Goal: Information Seeking & Learning: Learn about a topic

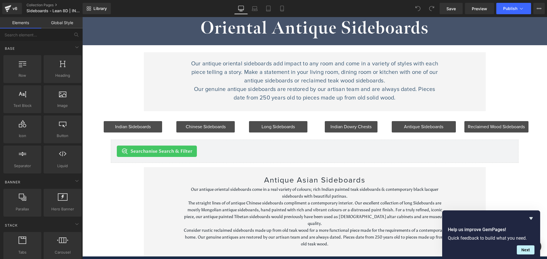
scroll to position [85, 0]
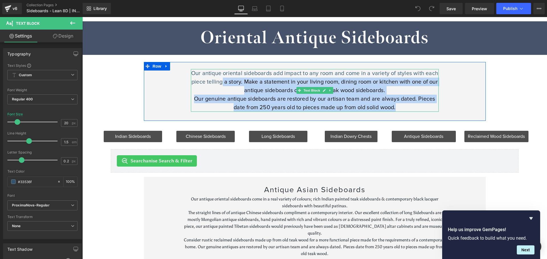
drag, startPoint x: 402, startPoint y: 108, endPoint x: 221, endPoint y: 82, distance: 183.2
click at [221, 82] on div "Our antique oriental sideboards add impact to any room and come in a variety of…" at bounding box center [315, 90] width 248 height 43
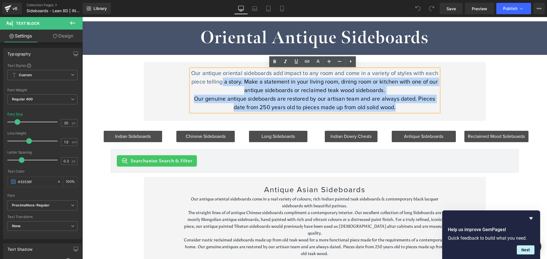
click at [257, 92] on p "Our antique oriental sideboards add impact to any room and come in a variety of…" at bounding box center [315, 82] width 248 height 26
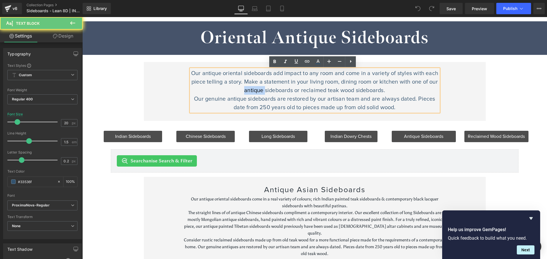
click at [257, 92] on p "Our antique oriental sideboards add impact to any room and come in a variety of…" at bounding box center [315, 82] width 248 height 26
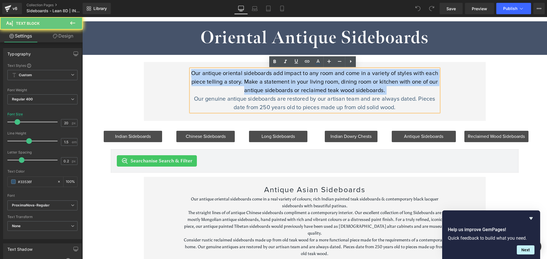
click at [257, 92] on p "Our antique oriental sideboards add impact to any room and come in a variety of…" at bounding box center [315, 82] width 248 height 26
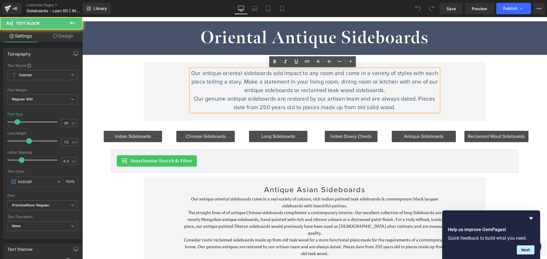
click at [410, 106] on p "Our genuine antique sideboards are restored by our artisan team and are always …" at bounding box center [315, 103] width 248 height 17
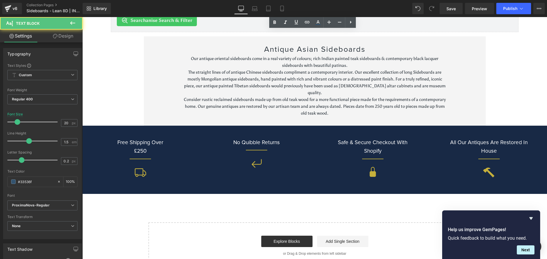
scroll to position [228, 0]
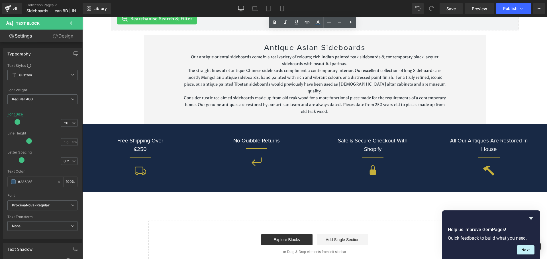
click at [308, 97] on p "Consider rustic reclaimed sideboards made up from old teak wood for a more func…" at bounding box center [314, 105] width 265 height 20
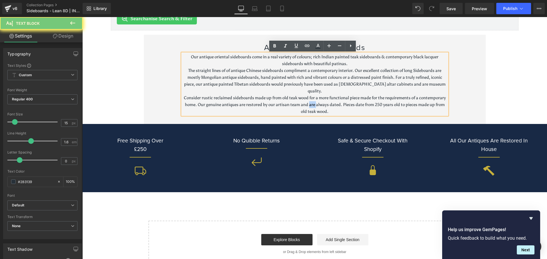
click at [308, 97] on p "Consider rustic reclaimed sideboards made up from old teak wood for a more func…" at bounding box center [314, 105] width 265 height 20
click at [276, 80] on p "The straight lines of of antique Chinese sideboards compliment a contemporary i…" at bounding box center [314, 80] width 265 height 27
drag, startPoint x: 341, startPoint y: 104, endPoint x: 160, endPoint y: 50, distance: 189.0
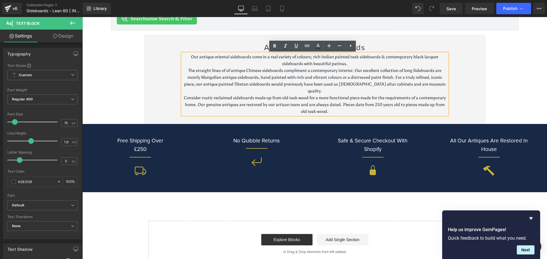
click at [160, 50] on div "Antique Asian Sideboards Heading Our antique oriental sideboards come in a real…" at bounding box center [315, 79] width 342 height 89
copy div "Our antique oriental sideboards come in a real variety of colours; rich Indian …"
